Goal: Task Accomplishment & Management: Use online tool/utility

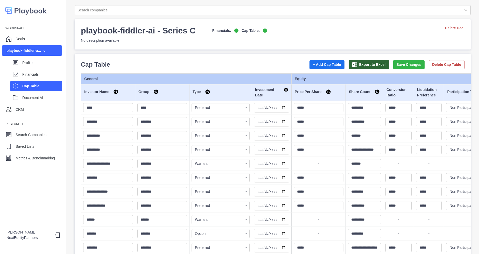
select select "SHARE_HOLDER_TYPE_WARRANT"
select select "SHARE_HOLDER_TYPE_OPTION"
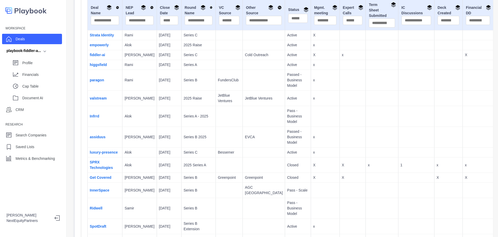
scroll to position [32, 0]
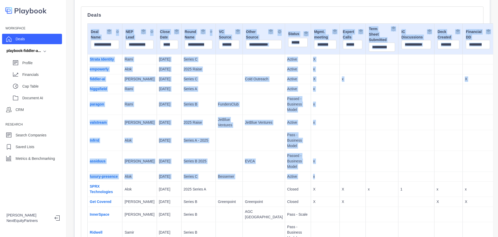
drag, startPoint x: 306, startPoint y: 156, endPoint x: 141, endPoint y: 17, distance: 216.3
click at [313, 159] on p "x" at bounding box center [325, 160] width 24 height 5
click at [311, 172] on td "x" at bounding box center [325, 176] width 29 height 10
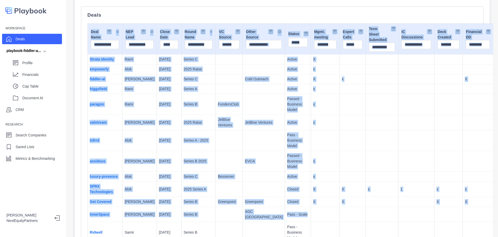
drag, startPoint x: 323, startPoint y: 200, endPoint x: 165, endPoint y: 14, distance: 244.1
click at [366, 135] on td at bounding box center [382, 140] width 32 height 21
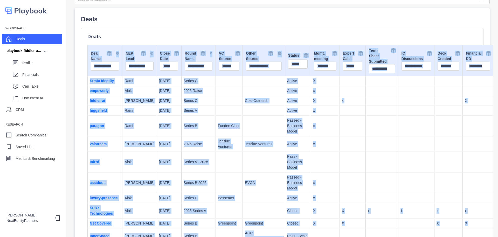
scroll to position [0, 0]
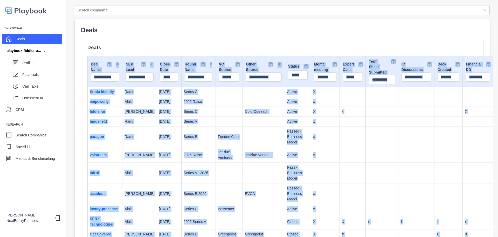
click at [366, 163] on td at bounding box center [382, 172] width 32 height 21
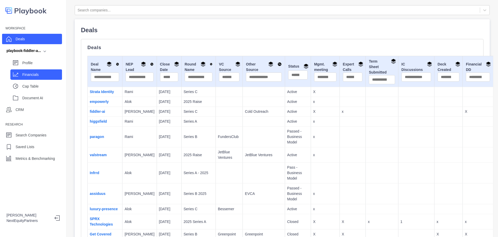
click at [22, 77] on div "Financials" at bounding box center [36, 74] width 52 height 10
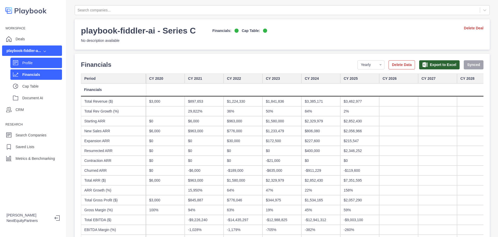
click at [43, 59] on div "Profile" at bounding box center [42, 63] width 40 height 8
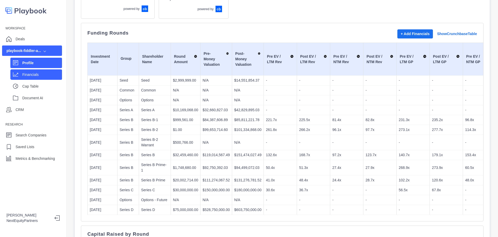
click at [36, 70] on div "Financials" at bounding box center [36, 74] width 52 height 10
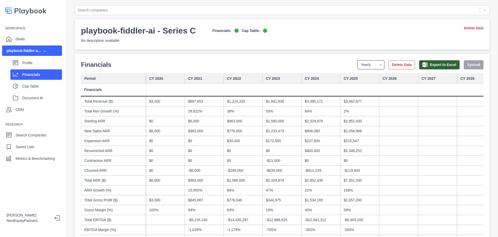
click at [358, 65] on select "Yearly Quarterly Monthly NTM LTM" at bounding box center [371, 64] width 27 height 9
select select "monthly"
click at [358, 60] on select "Yearly Quarterly Monthly NTM LTM" at bounding box center [371, 64] width 27 height 9
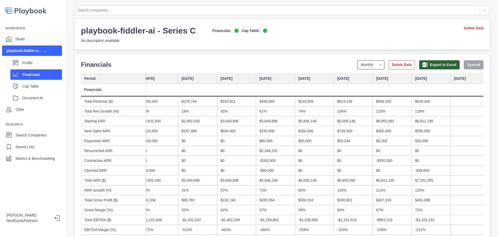
scroll to position [0, 2400]
